Goal: Information Seeking & Learning: Learn about a topic

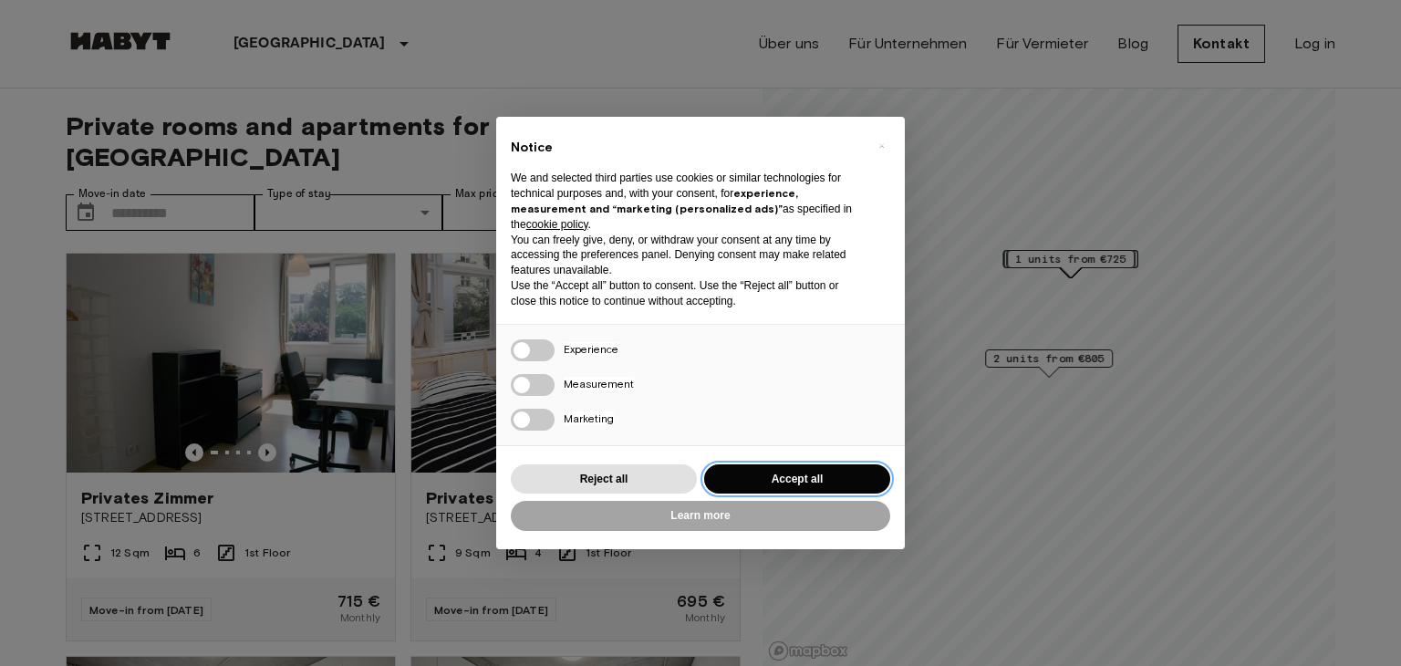
click at [787, 471] on button "Accept all" at bounding box center [797, 479] width 186 height 30
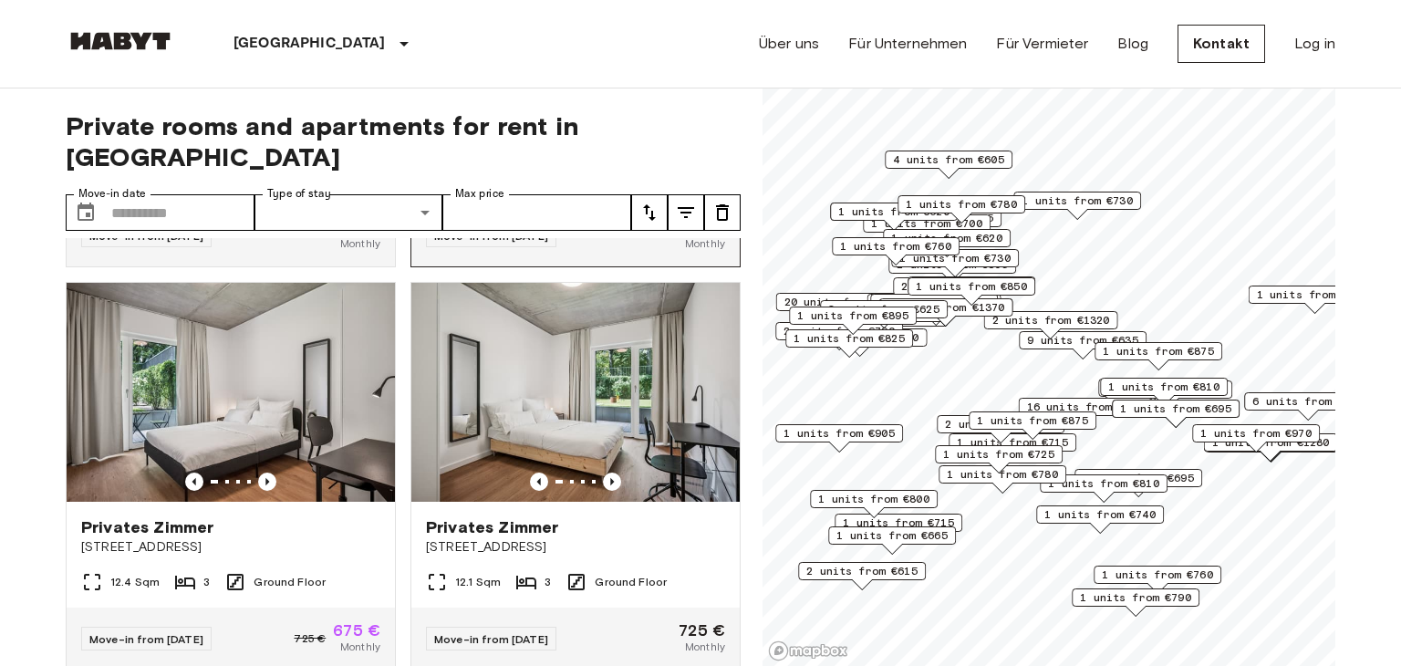
scroll to position [376, 0]
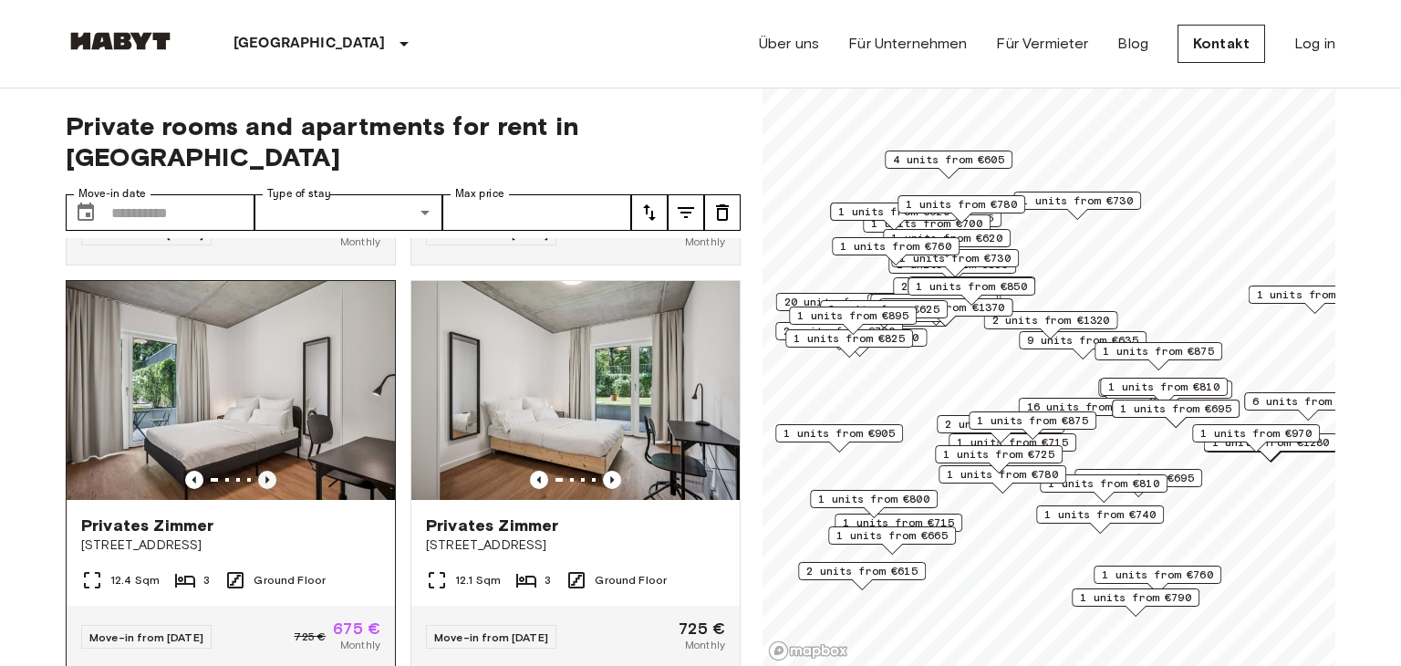
click at [271, 471] on icon "Previous image" at bounding box center [267, 480] width 18 height 18
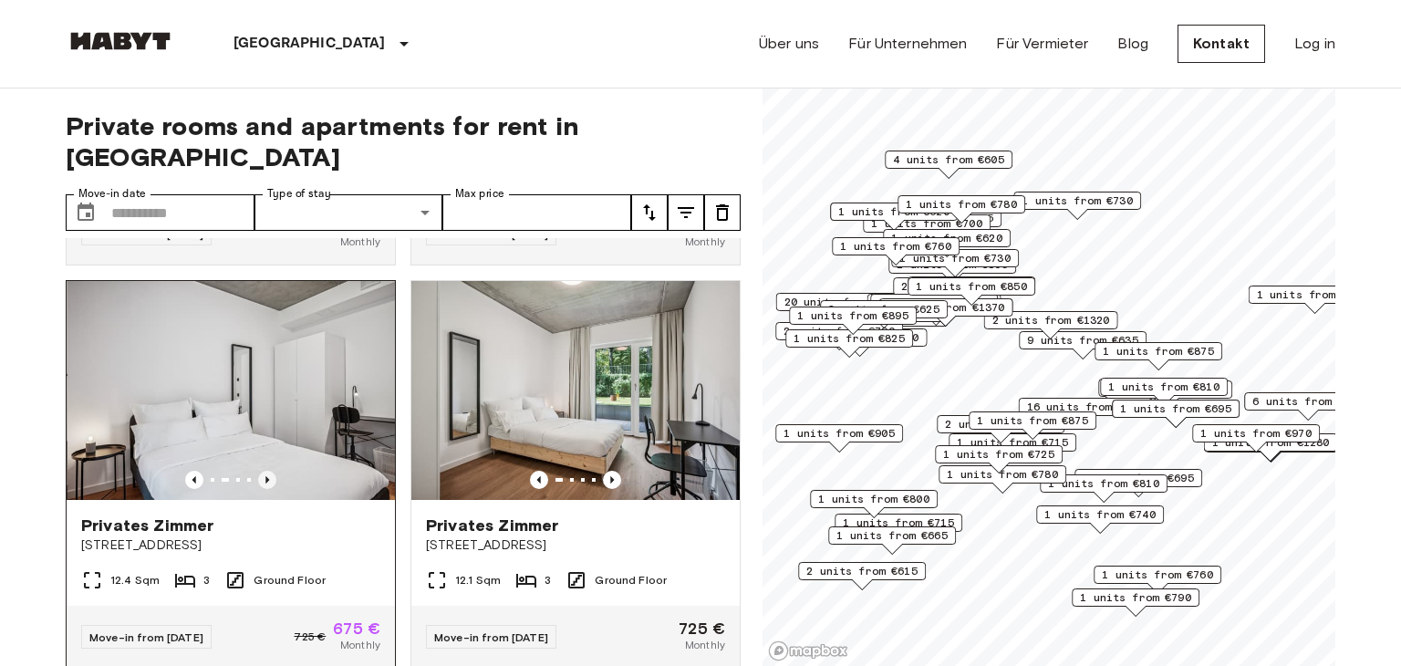
click at [271, 471] on icon "Previous image" at bounding box center [267, 480] width 18 height 18
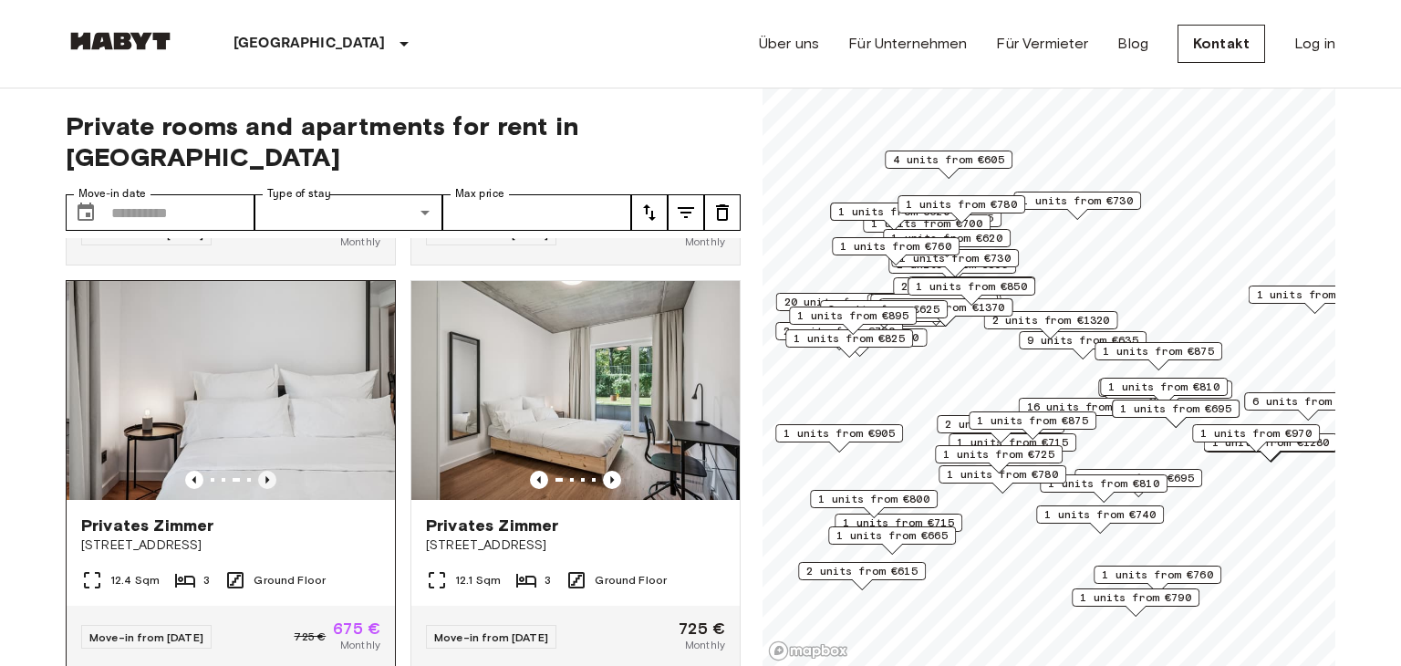
click at [271, 471] on icon "Previous image" at bounding box center [267, 480] width 18 height 18
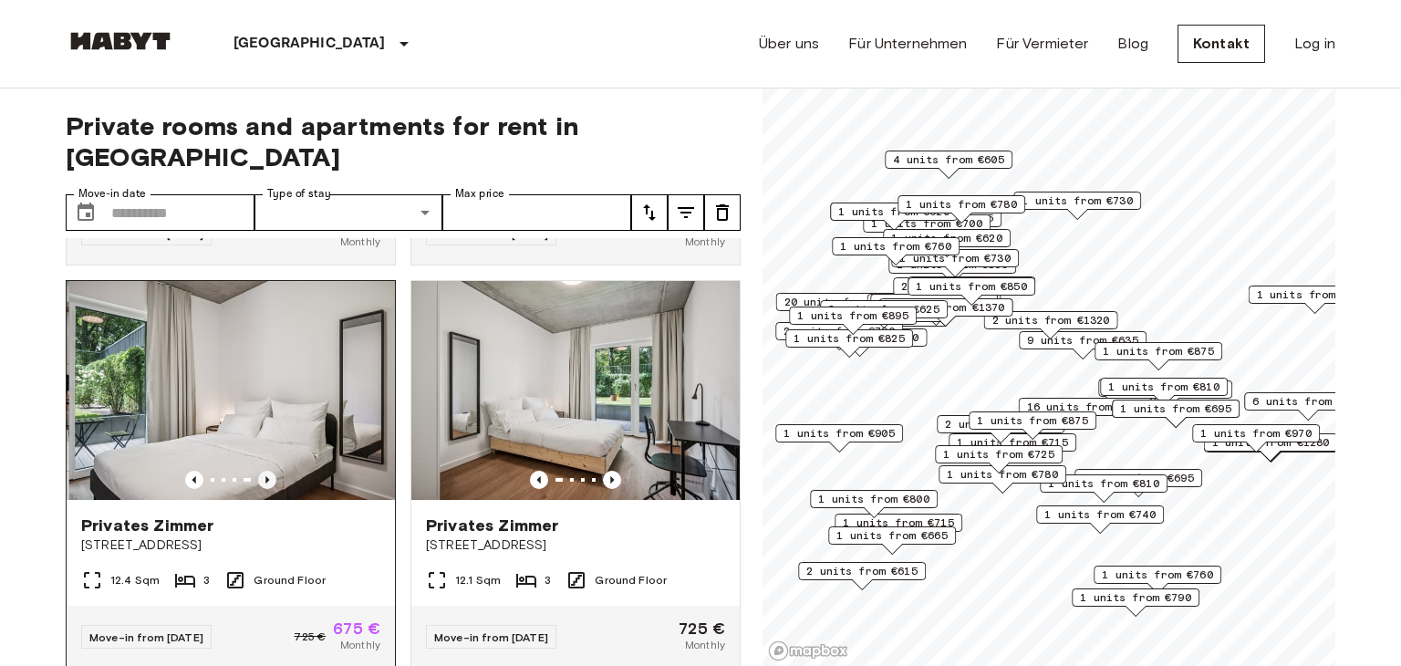
click at [271, 471] on icon "Previous image" at bounding box center [267, 480] width 18 height 18
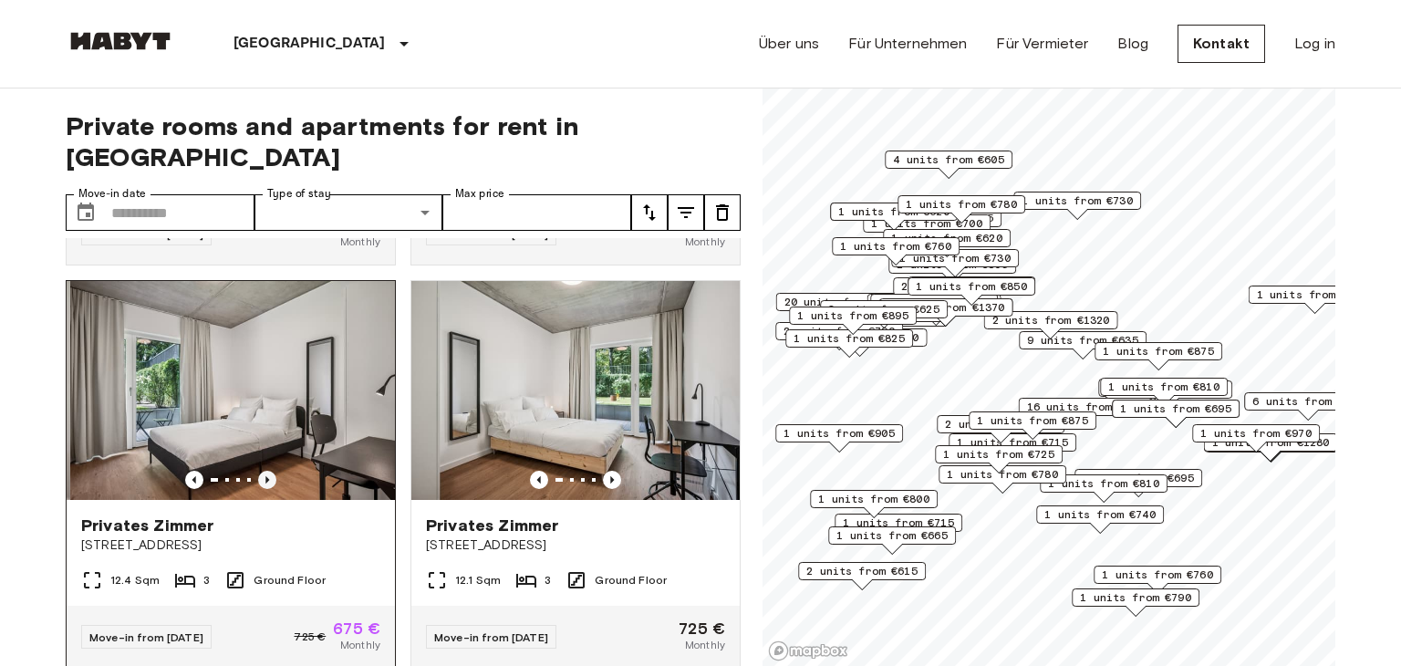
click at [271, 471] on icon "Previous image" at bounding box center [267, 480] width 18 height 18
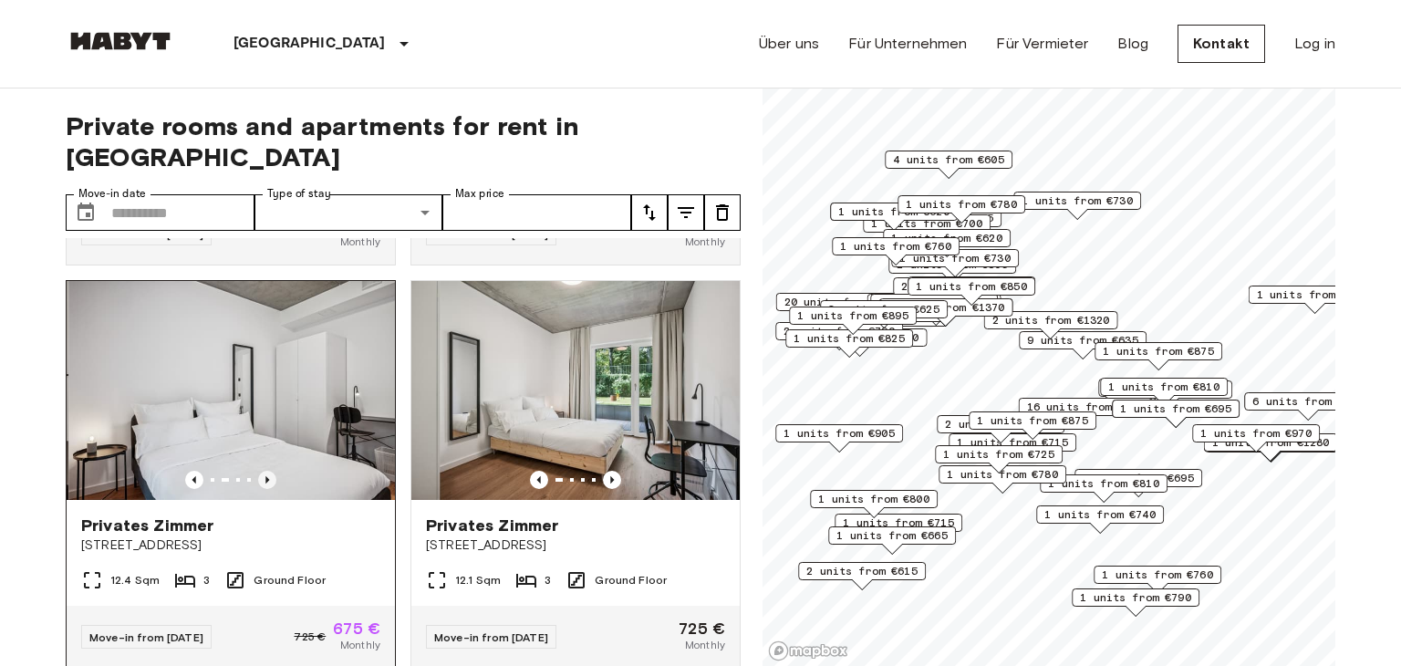
click at [271, 471] on icon "Previous image" at bounding box center [267, 480] width 18 height 18
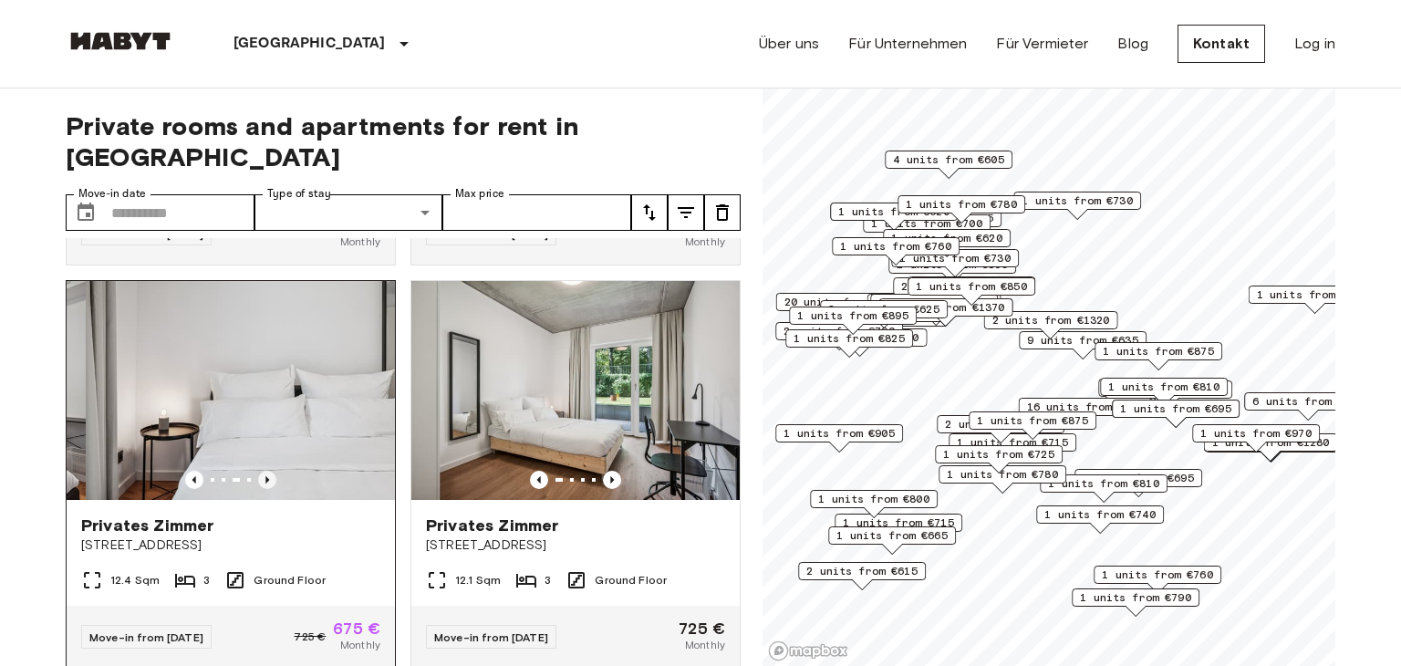
click at [271, 471] on icon "Previous image" at bounding box center [267, 480] width 18 height 18
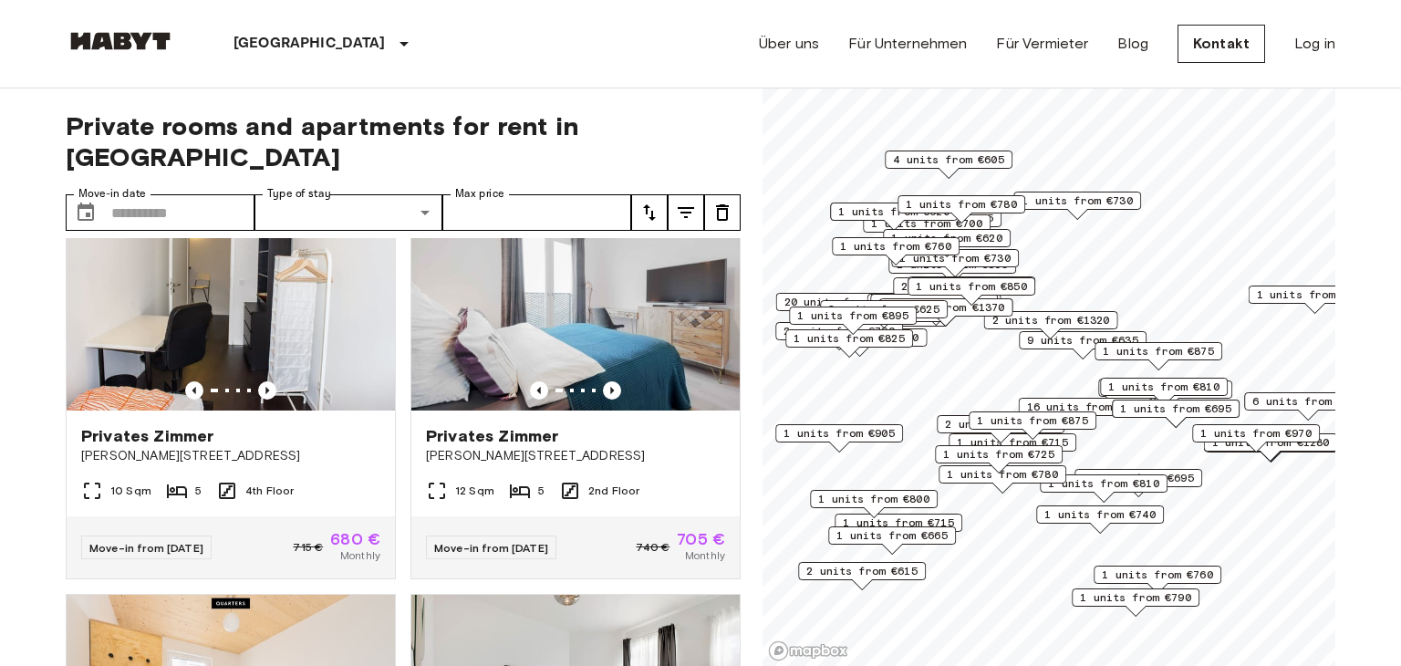
scroll to position [2484, 0]
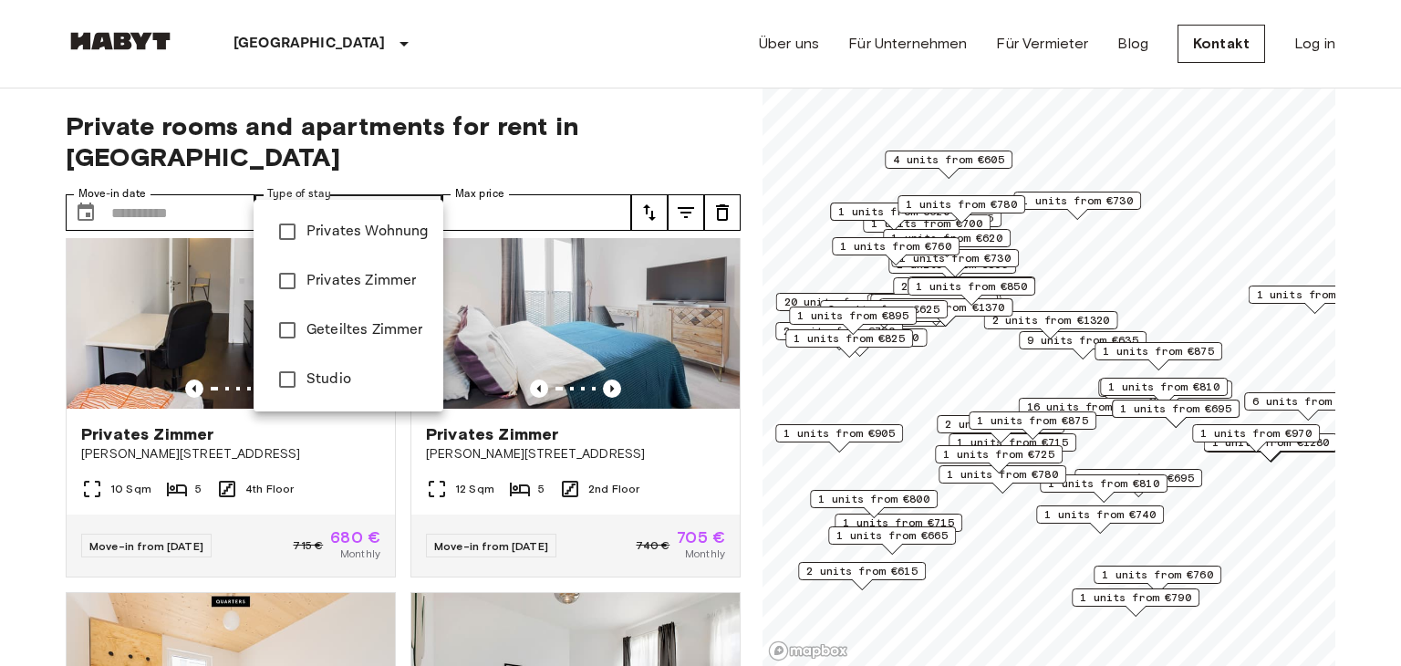
click at [350, 366] on li "Studio" at bounding box center [349, 379] width 190 height 49
type input "******"
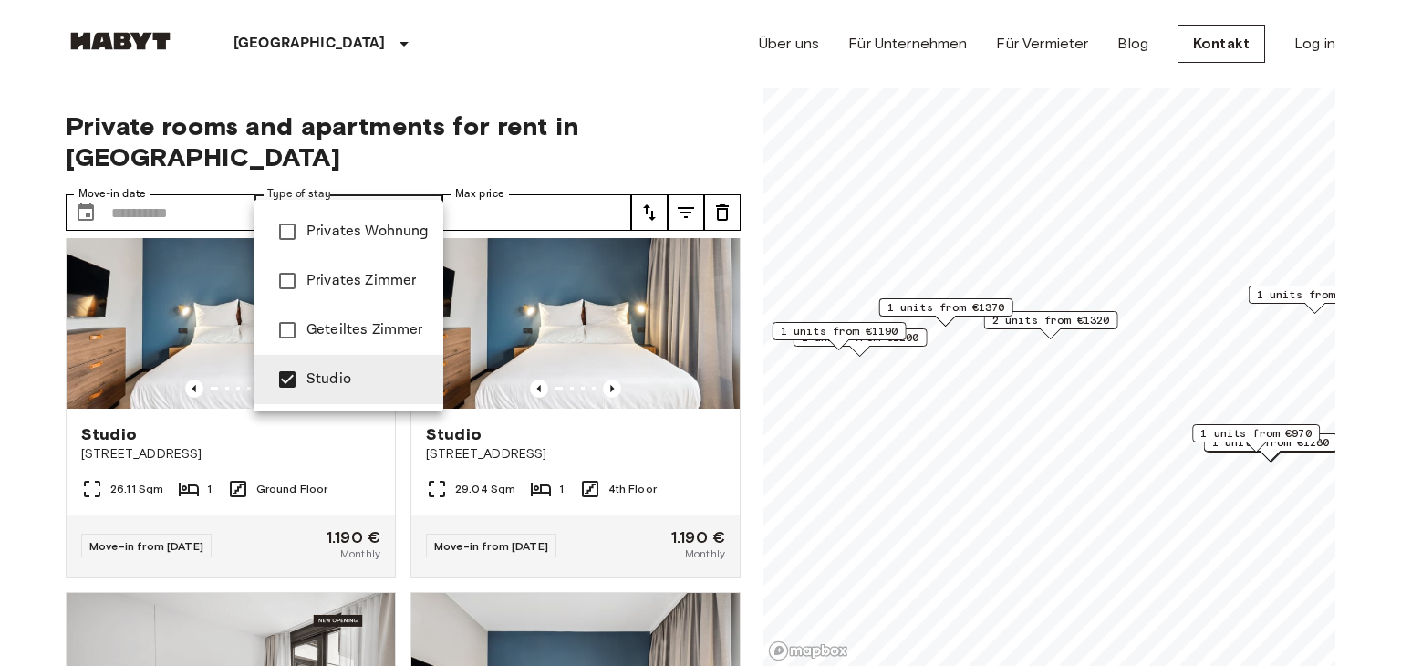
click at [699, 117] on div at bounding box center [700, 333] width 1401 height 666
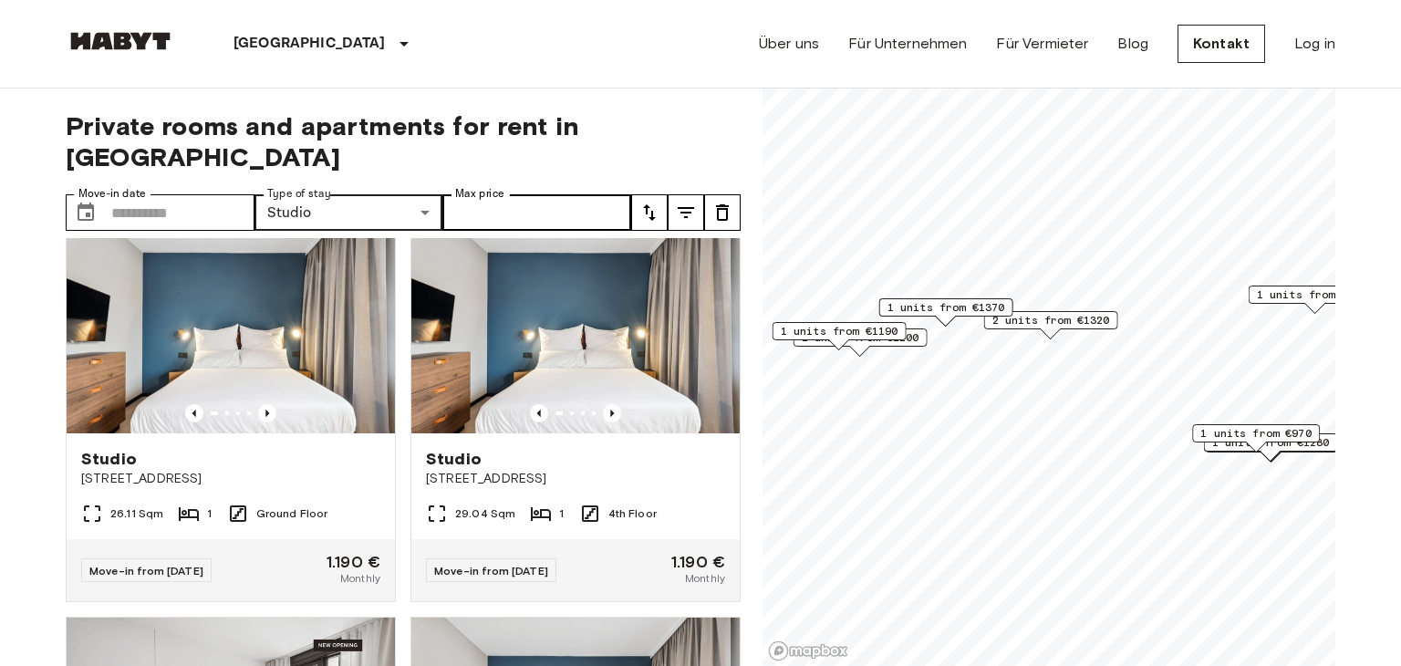
scroll to position [2458, 0]
click at [649, 202] on icon "tune" at bounding box center [650, 213] width 22 height 22
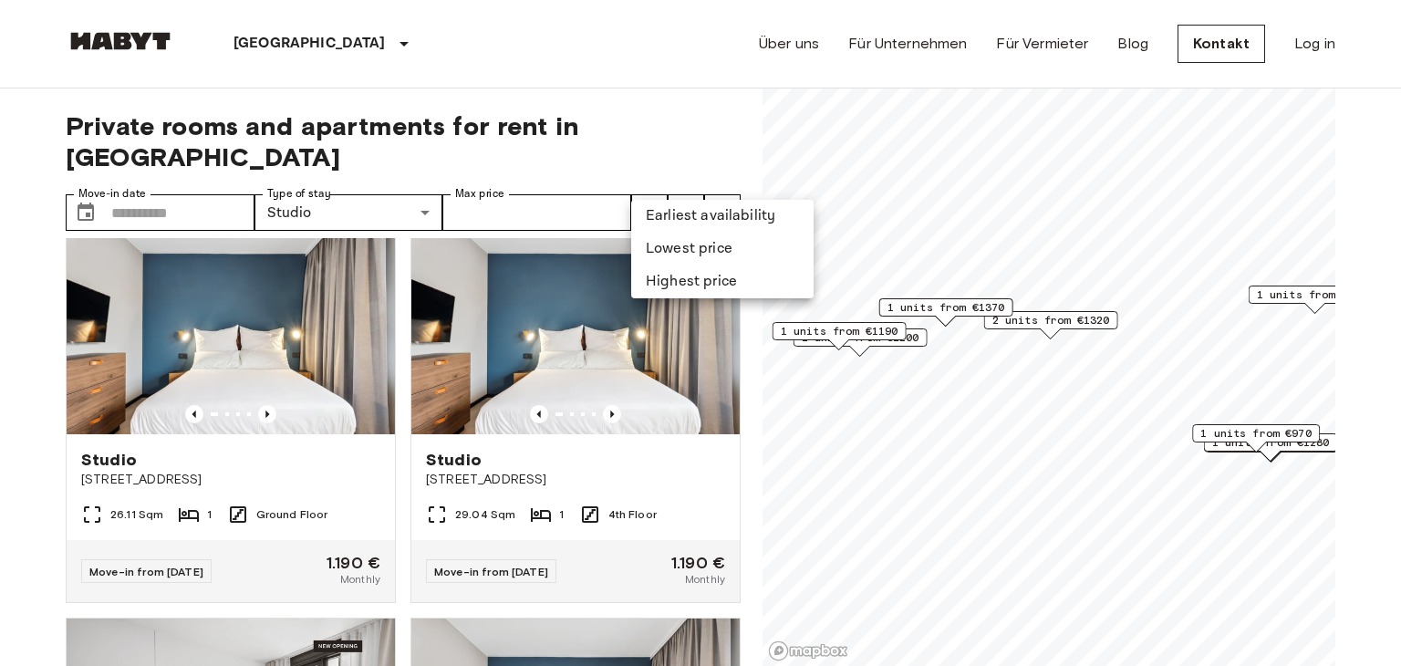
click at [669, 260] on li "Lowest price" at bounding box center [722, 249] width 182 height 33
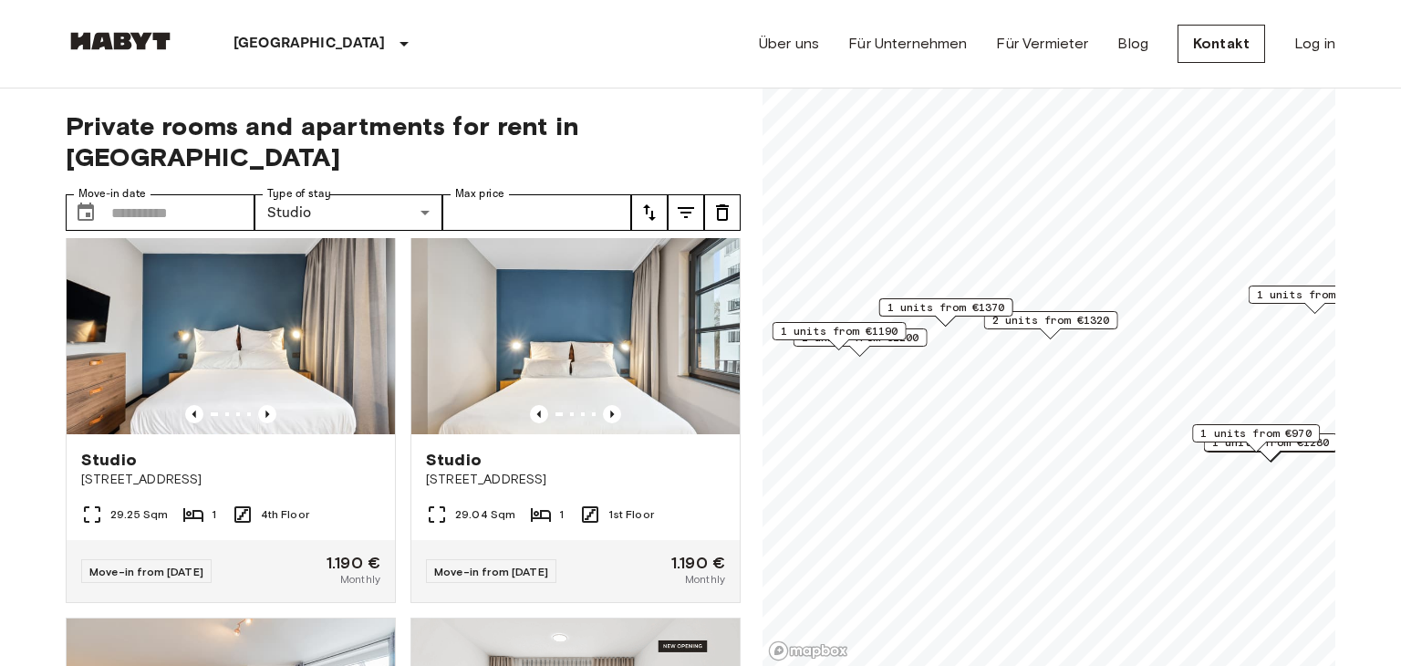
scroll to position [1651, 0]
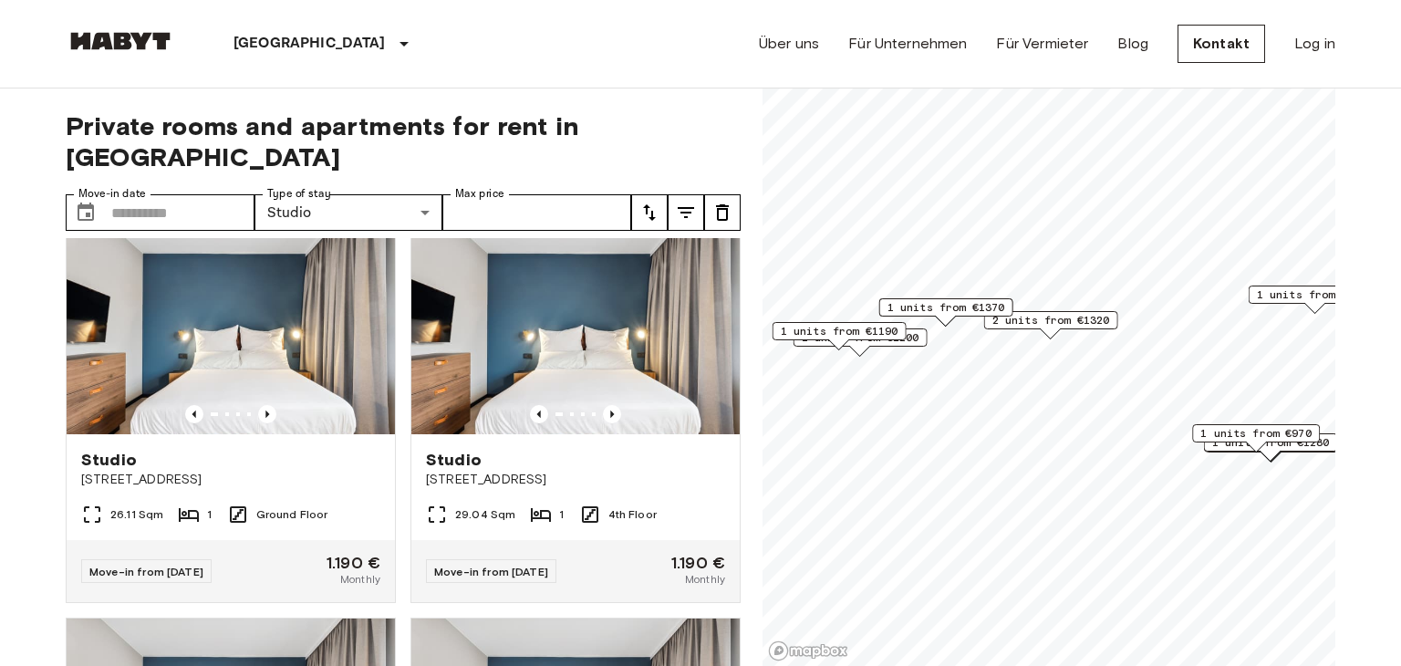
click at [648, 202] on icon "tune" at bounding box center [650, 213] width 22 height 22
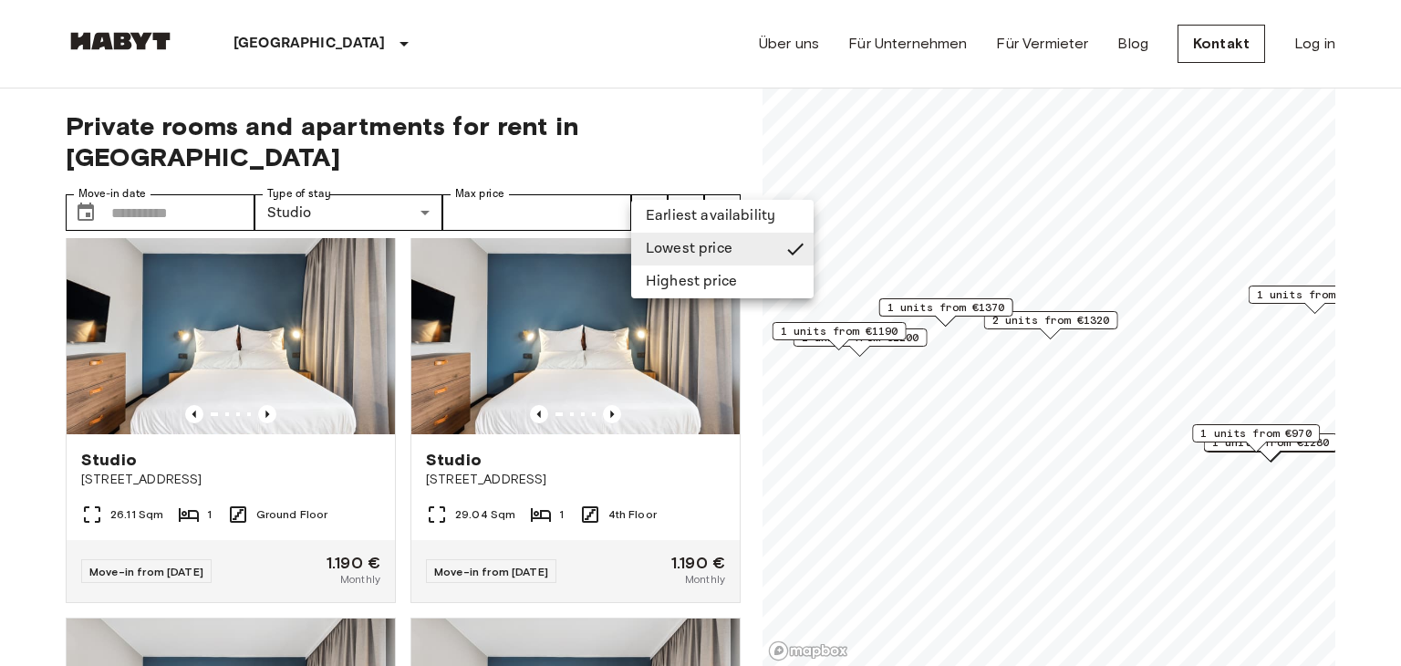
click at [649, 255] on li "Lowest price" at bounding box center [722, 249] width 182 height 33
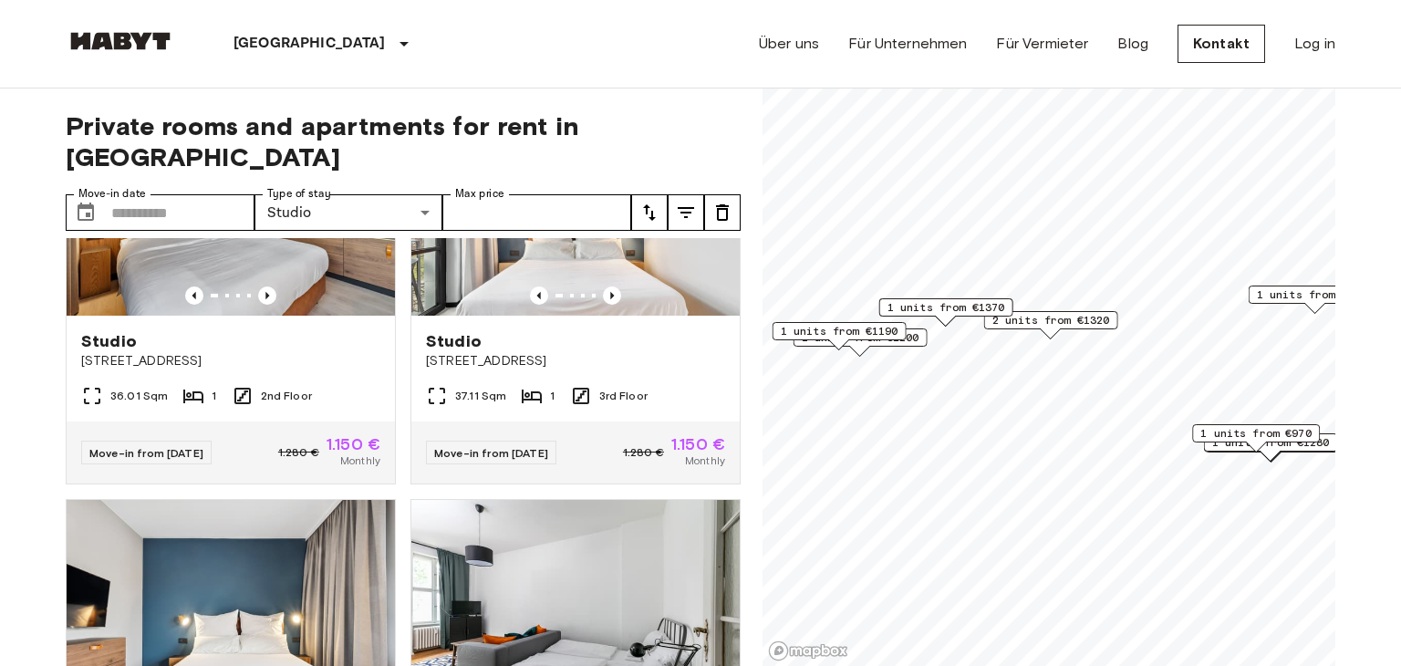
scroll to position [0, 0]
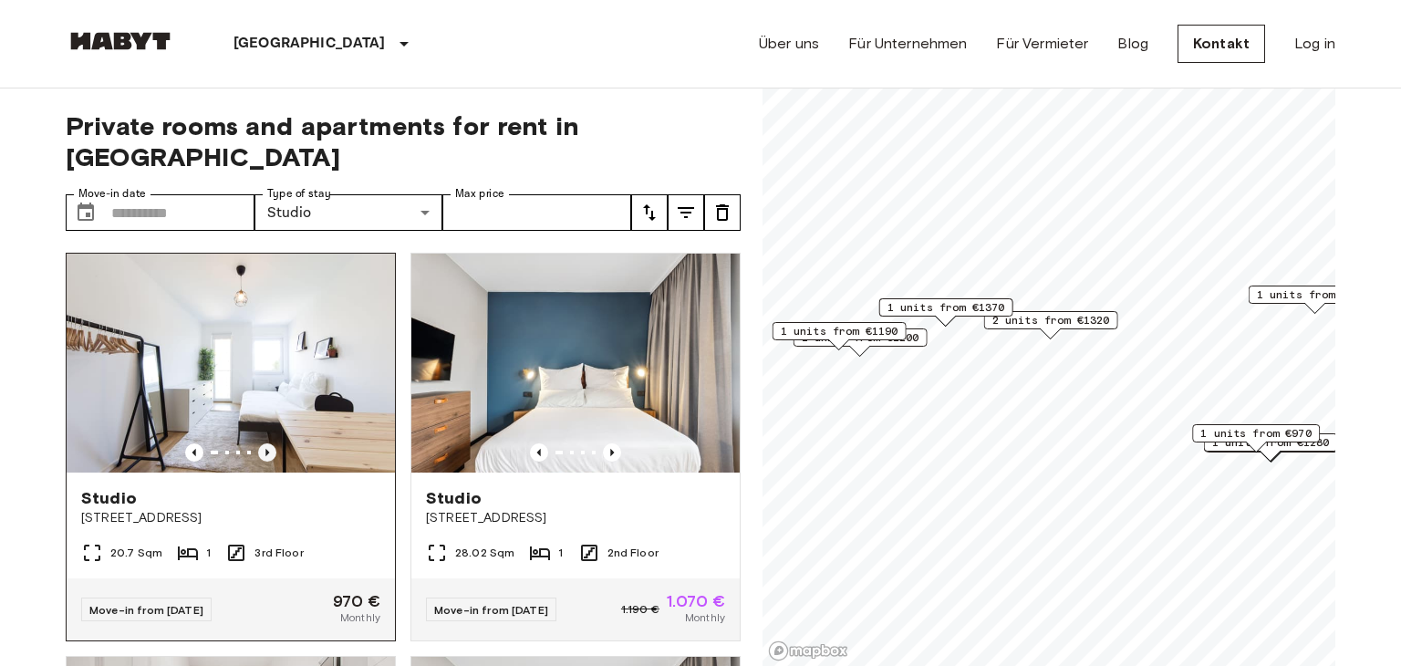
click at [274, 443] on icon "Previous image" at bounding box center [267, 452] width 18 height 18
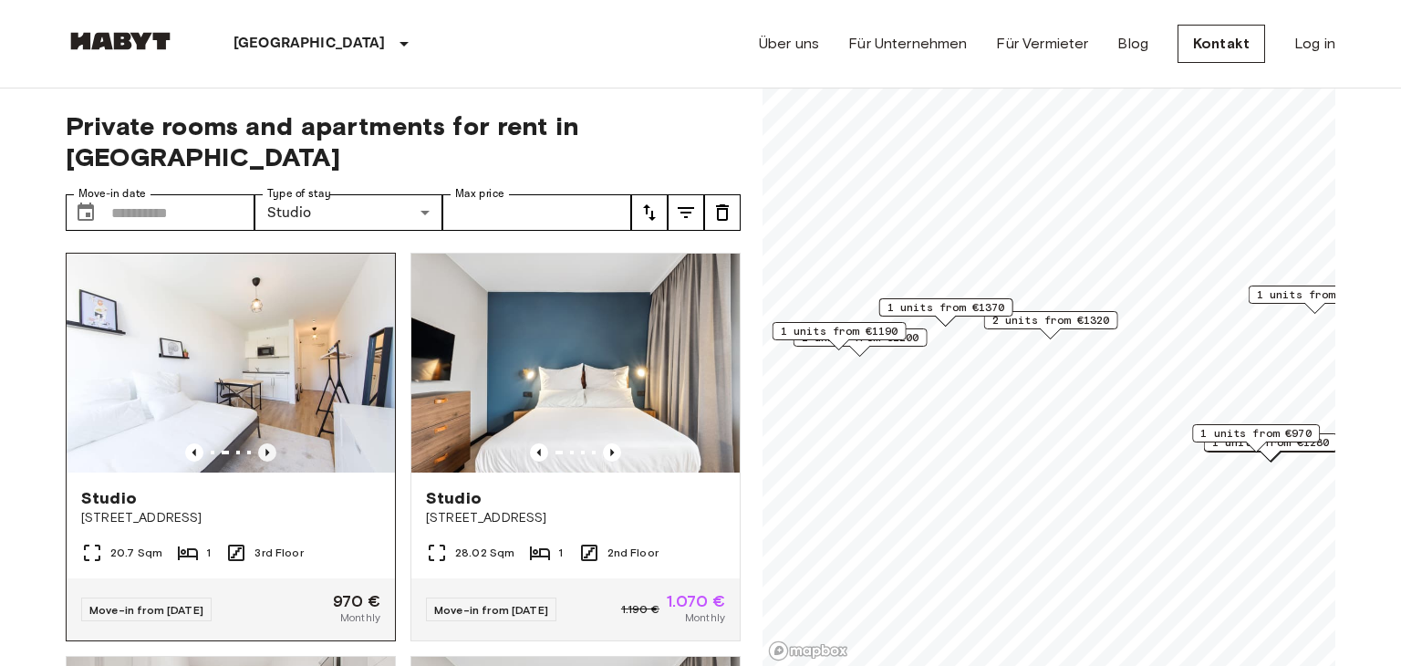
click at [274, 443] on icon "Previous image" at bounding box center [267, 452] width 18 height 18
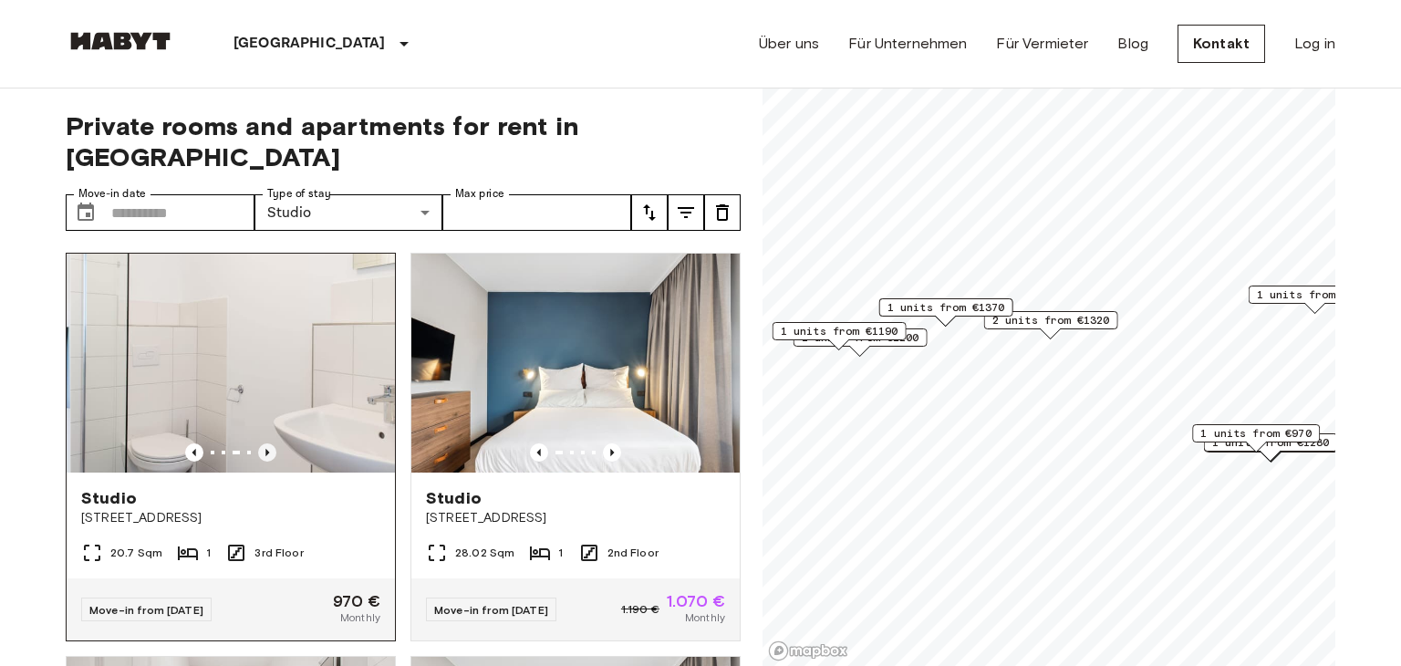
click at [274, 443] on icon "Previous image" at bounding box center [267, 452] width 18 height 18
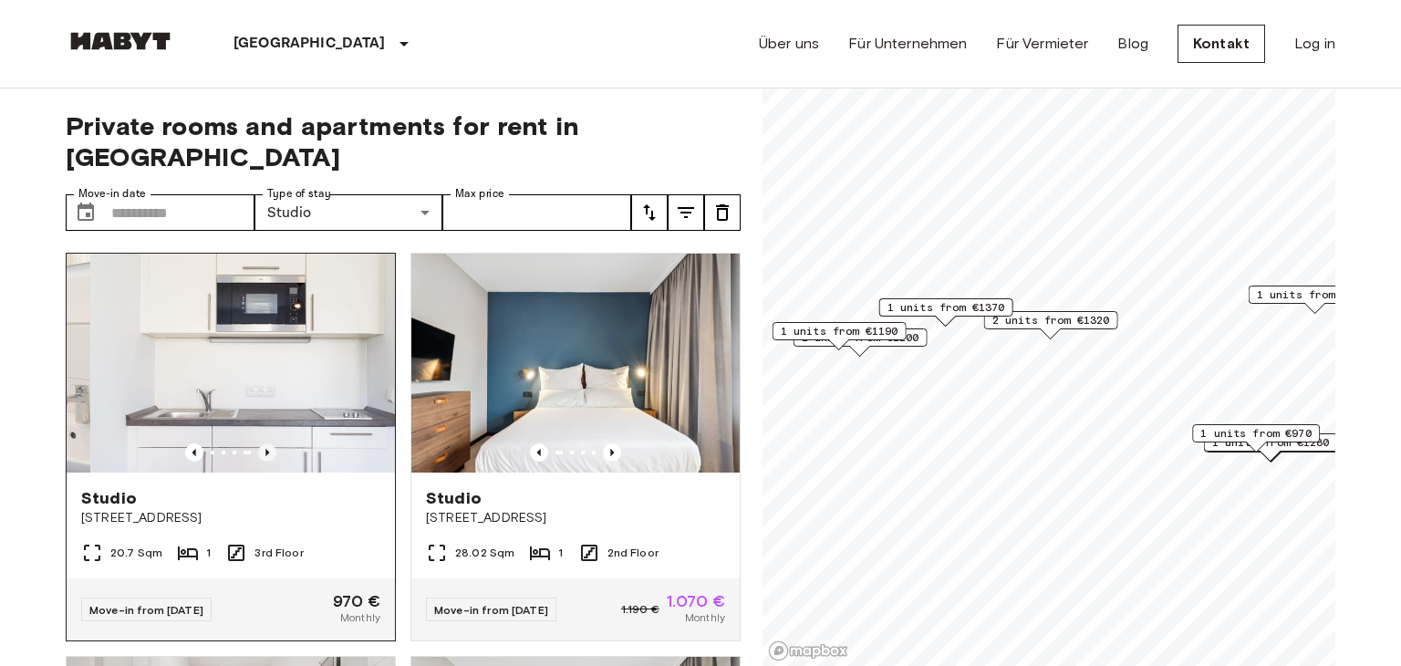
click at [274, 443] on icon "Previous image" at bounding box center [267, 452] width 18 height 18
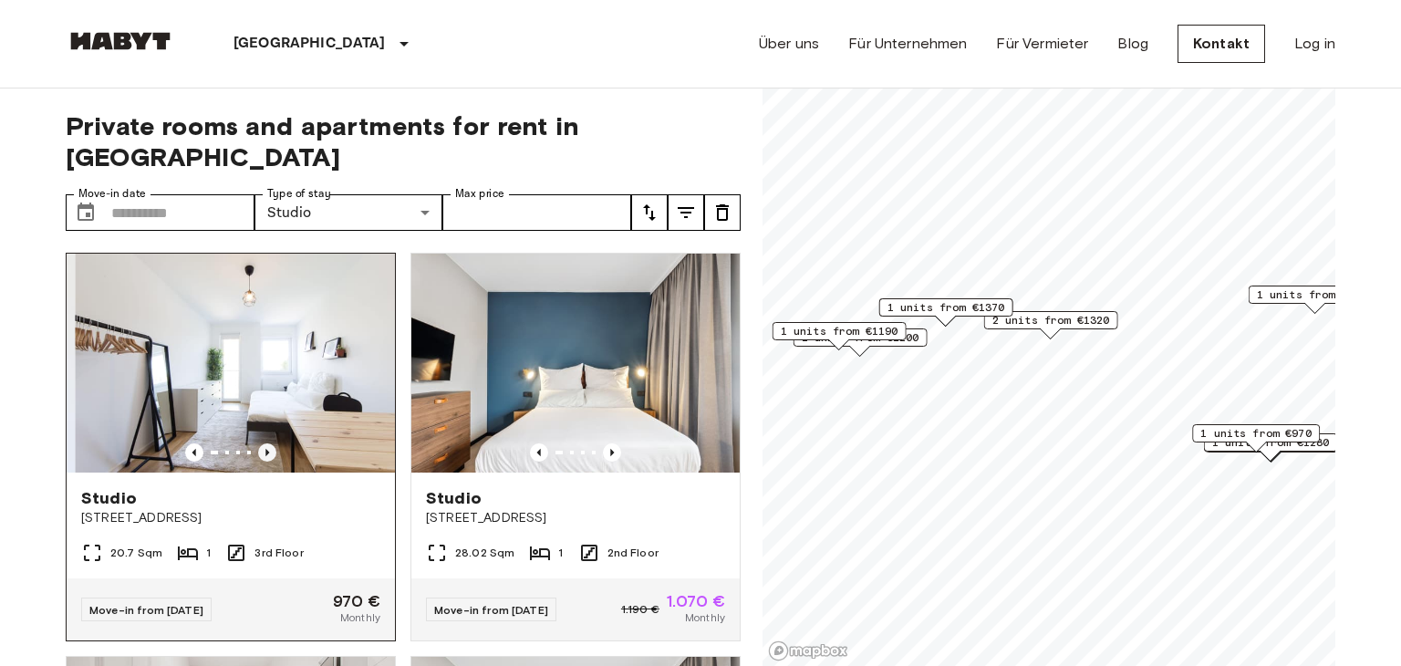
click at [274, 443] on icon "Previous image" at bounding box center [267, 452] width 18 height 18
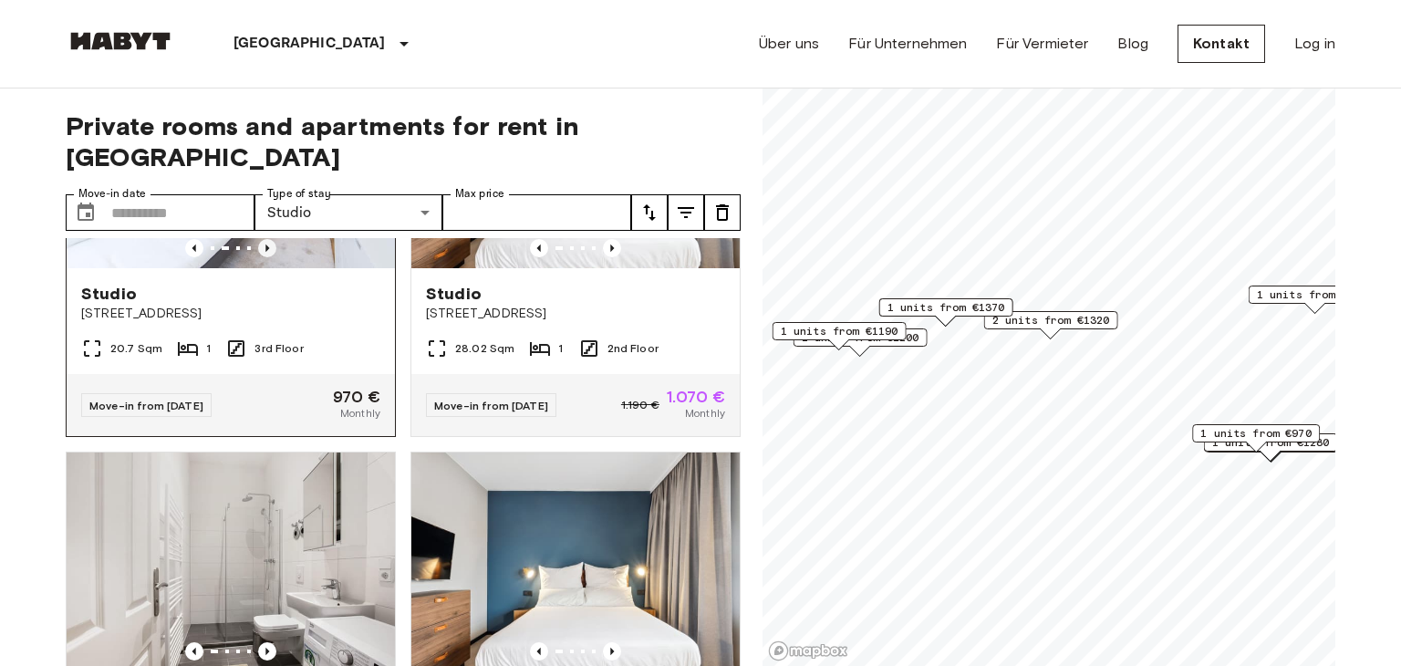
scroll to position [117, 0]
